Goal: Information Seeking & Learning: Learn about a topic

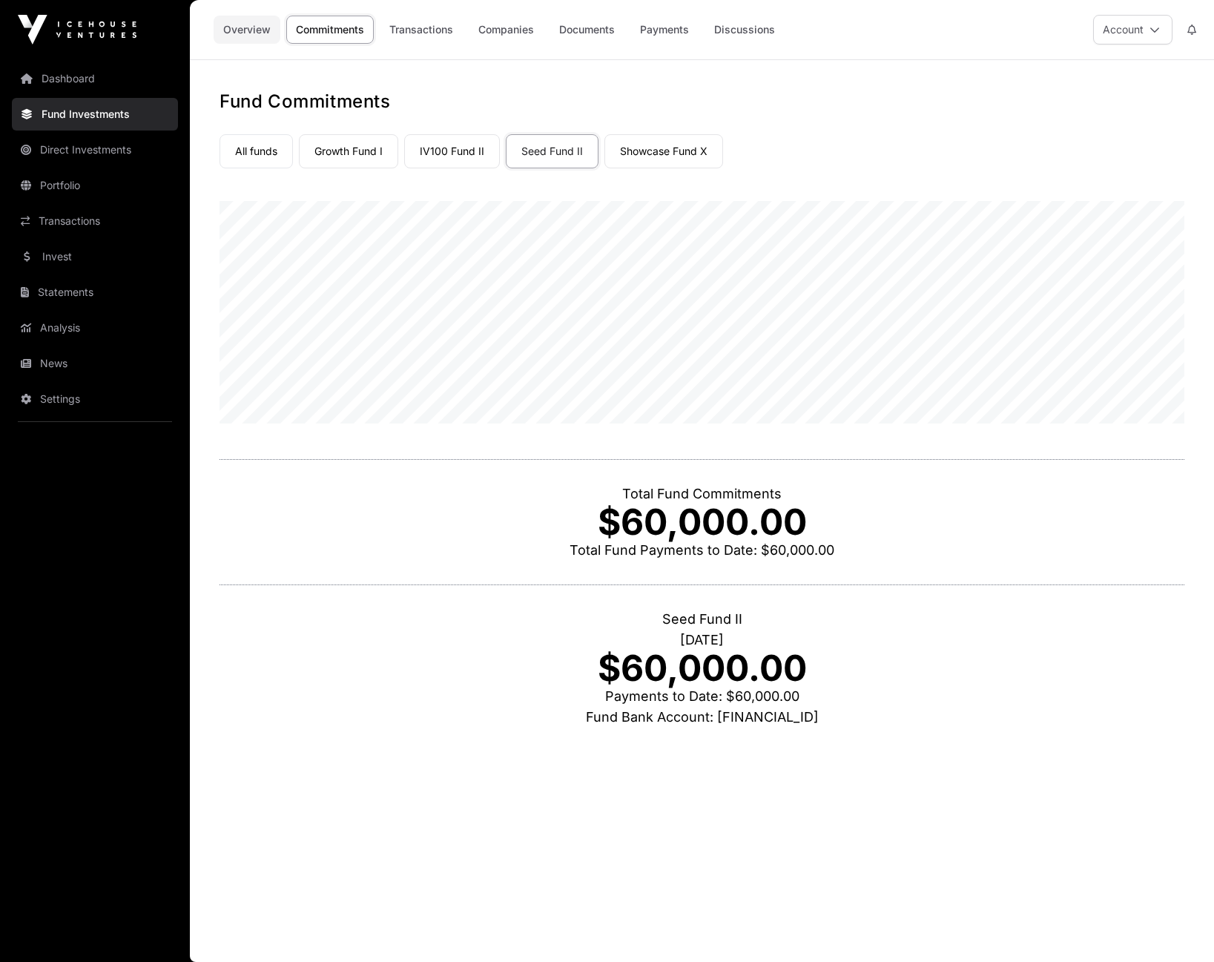
click at [257, 33] on link "Overview" at bounding box center [247, 30] width 67 height 28
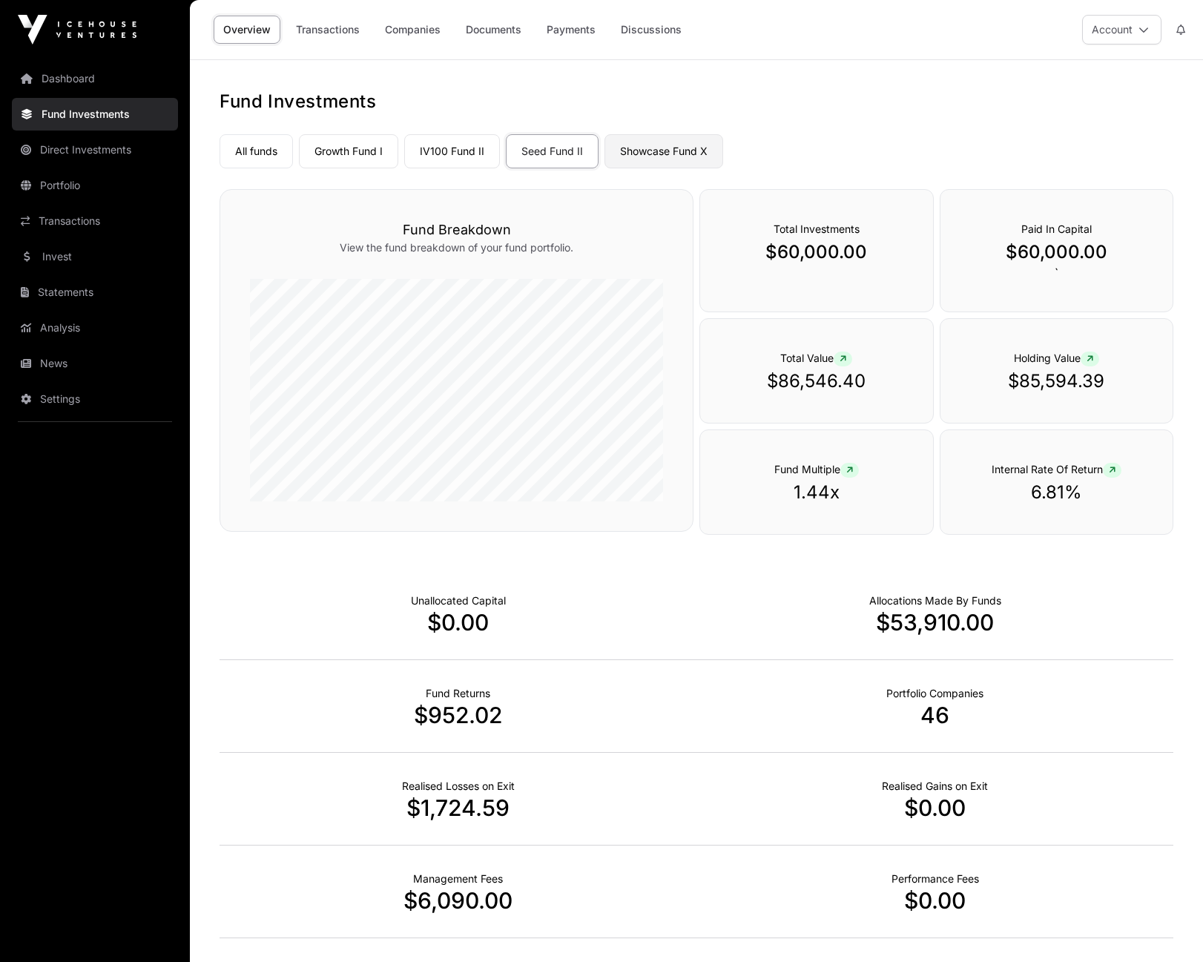
click at [636, 142] on link "Showcase Fund X" at bounding box center [664, 151] width 119 height 34
click at [447, 146] on link "IV100 Fund II" at bounding box center [452, 151] width 96 height 34
click at [317, 159] on link "Growth Fund I" at bounding box center [348, 151] width 99 height 34
click at [334, 150] on link "Growth Fund I" at bounding box center [348, 151] width 99 height 34
